Goal: Find specific page/section: Find specific page/section

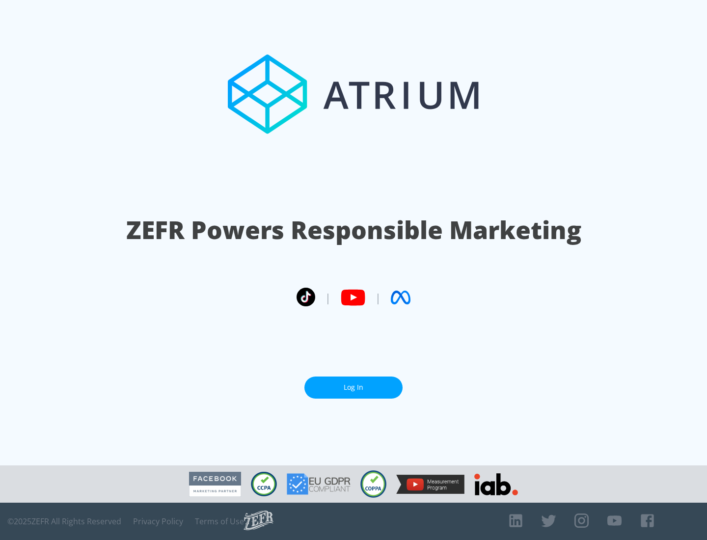
click at [354, 384] on link "Log In" at bounding box center [353, 388] width 98 height 22
